Goal: Transaction & Acquisition: Subscribe to service/newsletter

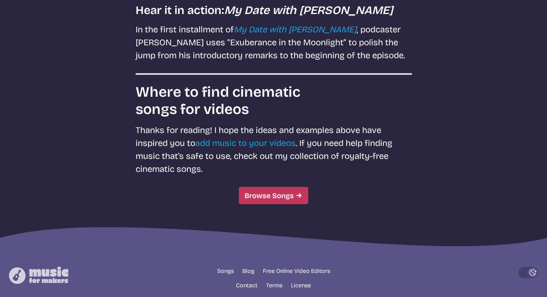
scroll to position [1651, 0]
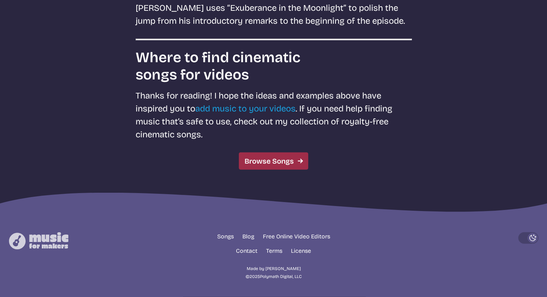
click at [262, 154] on link "Browse Songs" at bounding box center [273, 160] width 69 height 17
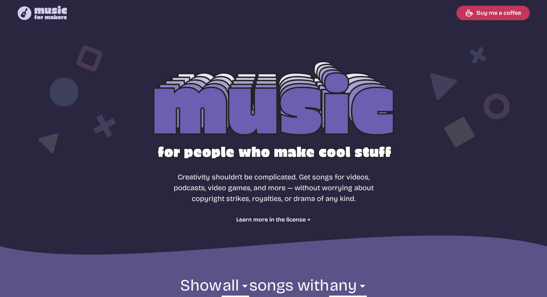
select select "most popular"
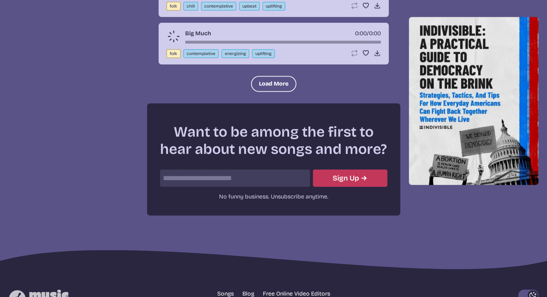
click at [201, 169] on input "email" at bounding box center [235, 177] width 150 height 17
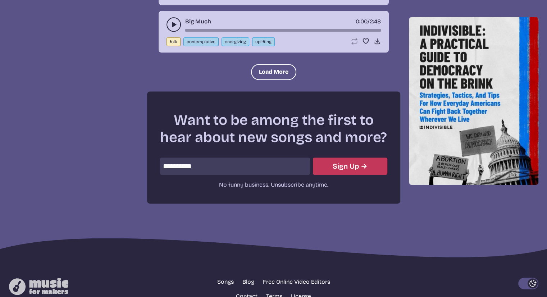
scroll to position [915, 0]
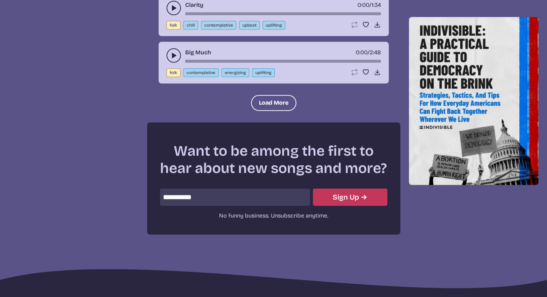
click at [313, 194] on div "**********" at bounding box center [273, 196] width 227 height 17
click at [323, 188] on button "Sign Up" at bounding box center [350, 196] width 74 height 17
click at [324, 189] on button "Sign Up" at bounding box center [350, 196] width 74 height 17
type input "*"
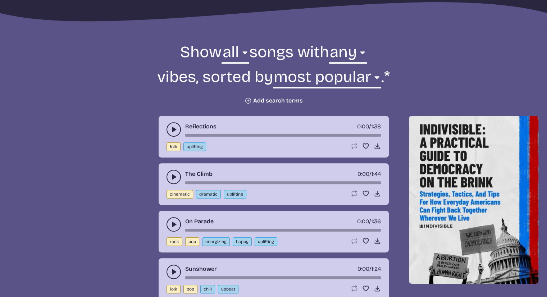
scroll to position [232, 0]
